Goal: Information Seeking & Learning: Find specific fact

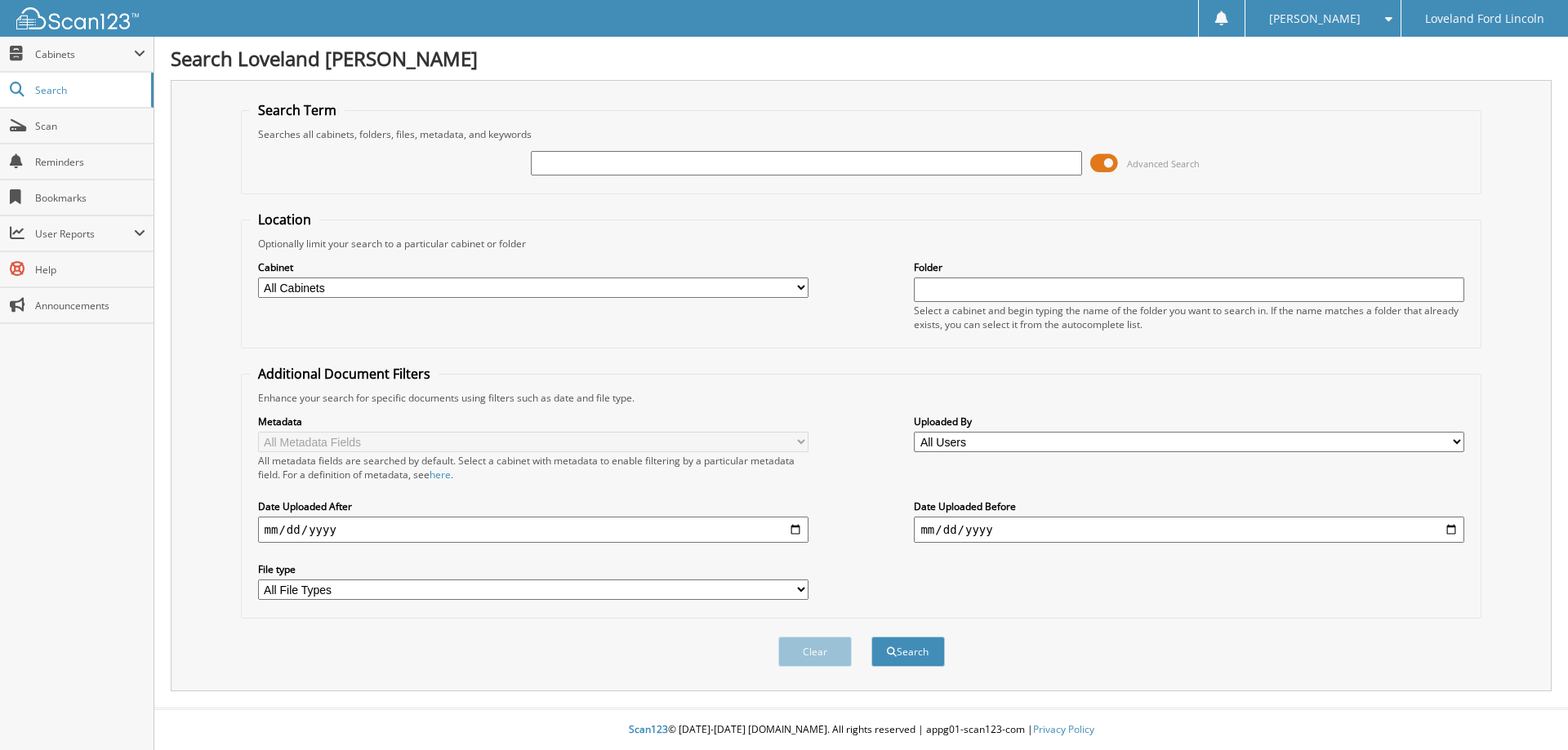
click at [694, 165] on input "text" at bounding box center [806, 163] width 550 height 24
type input "333405"
click at [872, 637] on button "Search" at bounding box center [908, 652] width 73 height 30
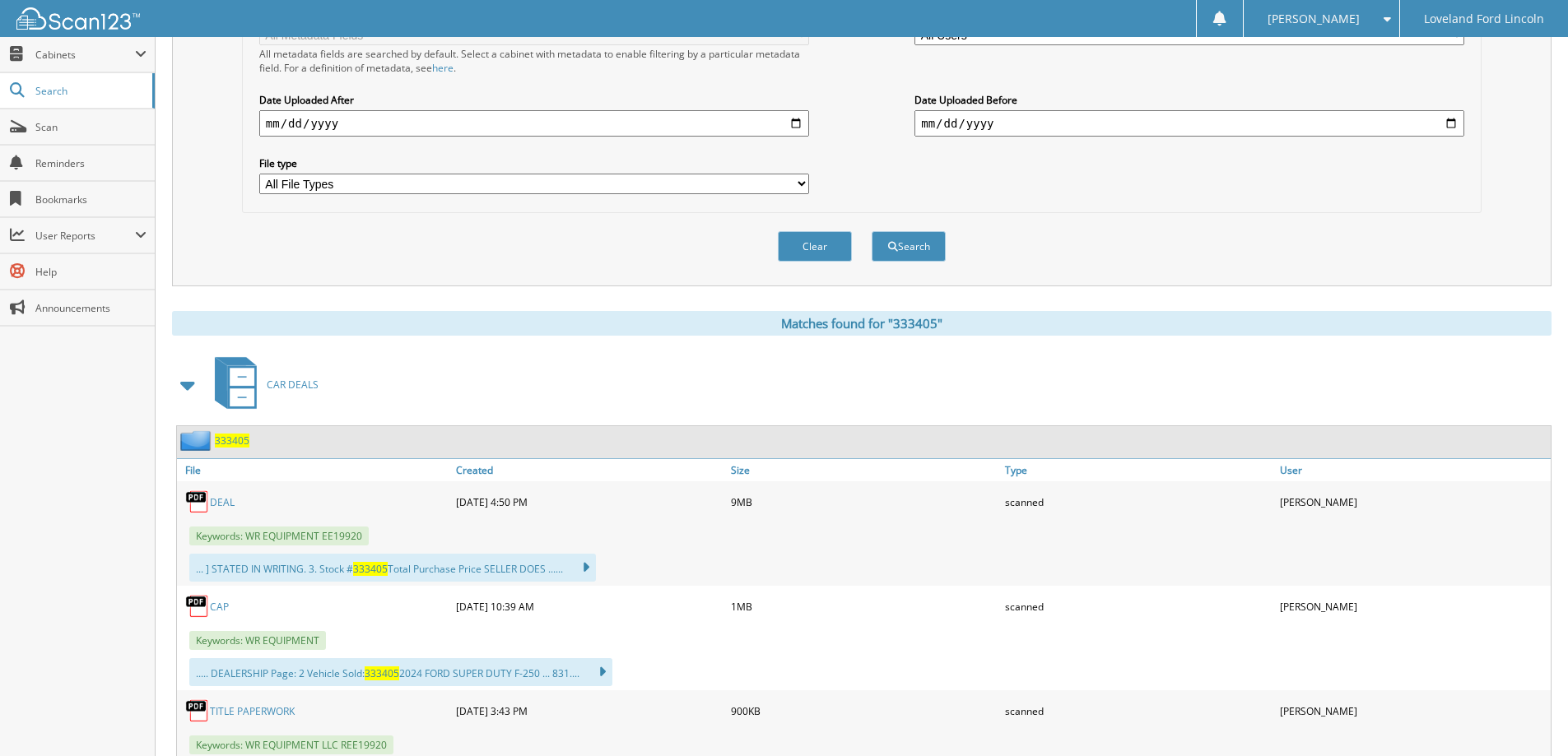
scroll to position [412, 0]
click at [224, 498] on link "DEAL" at bounding box center [222, 502] width 25 height 14
